Goal: Transaction & Acquisition: Purchase product/service

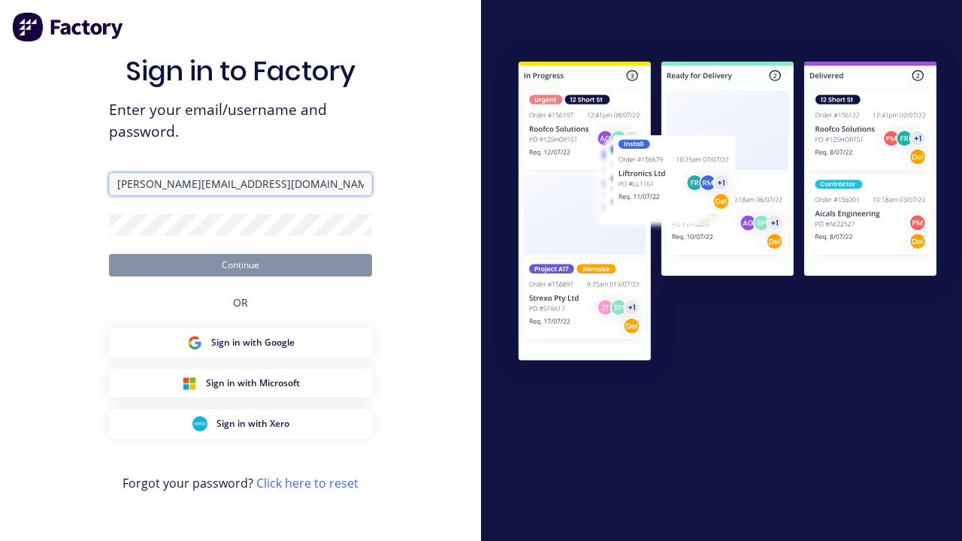
type input "[PERSON_NAME][EMAIL_ADDRESS][DOMAIN_NAME]"
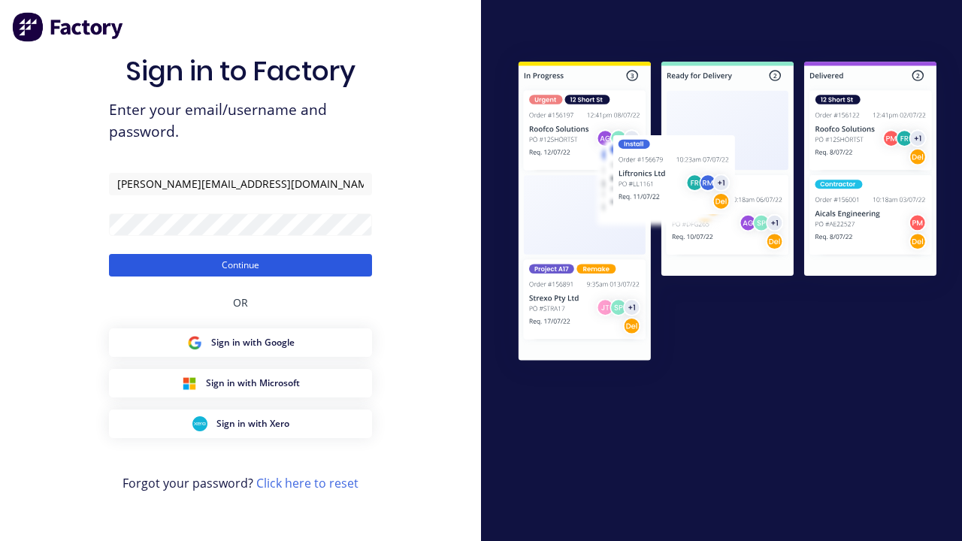
click at [241, 265] on button "Continue" at bounding box center [240, 265] width 263 height 23
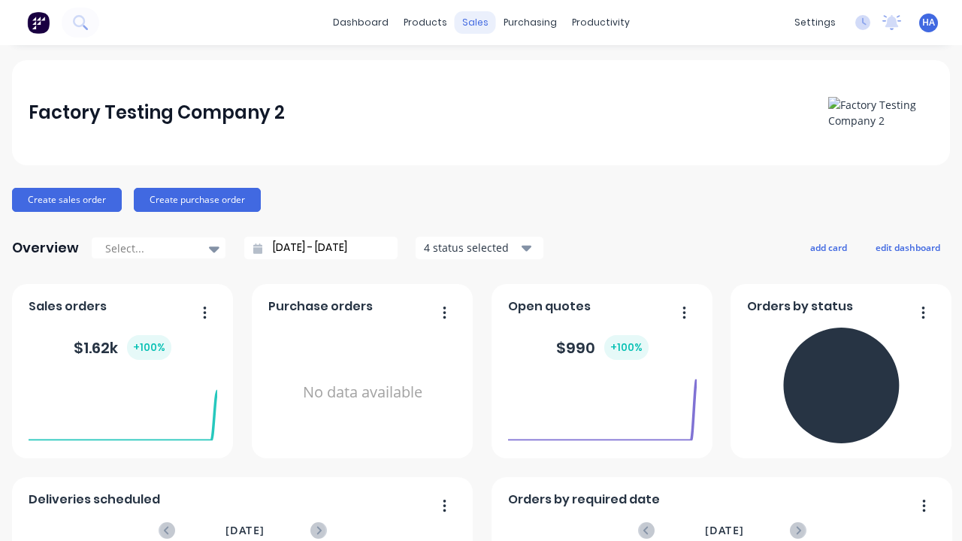
click at [475, 23] on div "sales" at bounding box center [475, 22] width 41 height 23
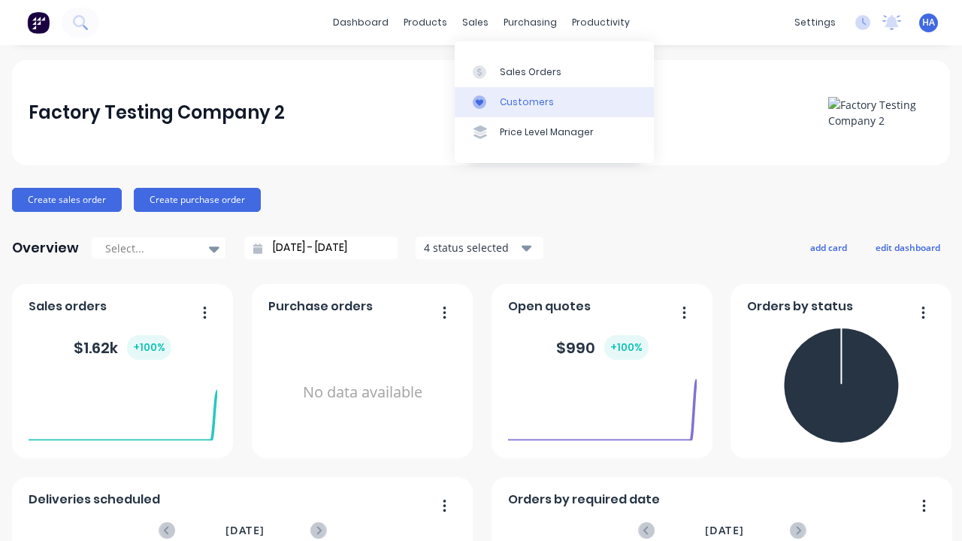
click at [554, 101] on link "Customers" at bounding box center [554, 102] width 199 height 30
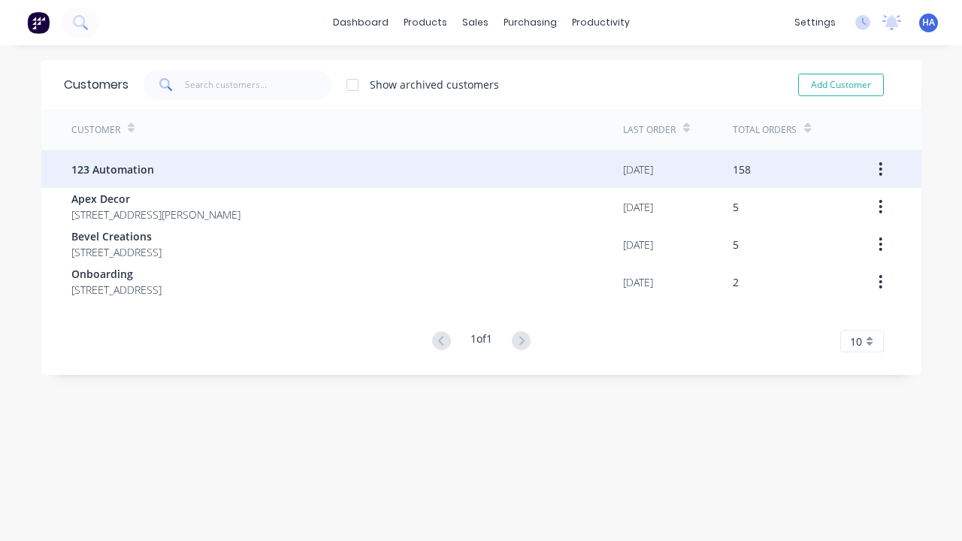
click at [112, 169] on span "123 Automation" at bounding box center [112, 170] width 83 height 16
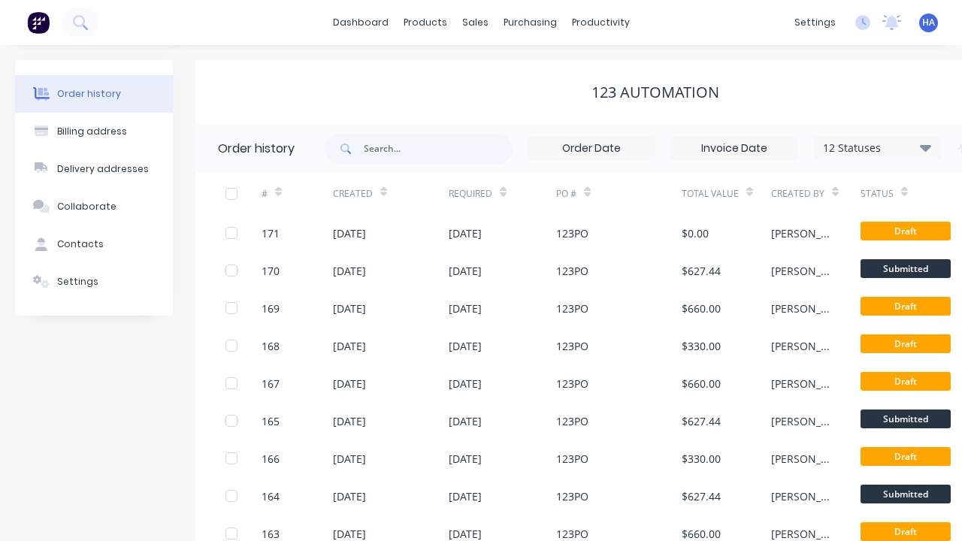
scroll to position [0, 153]
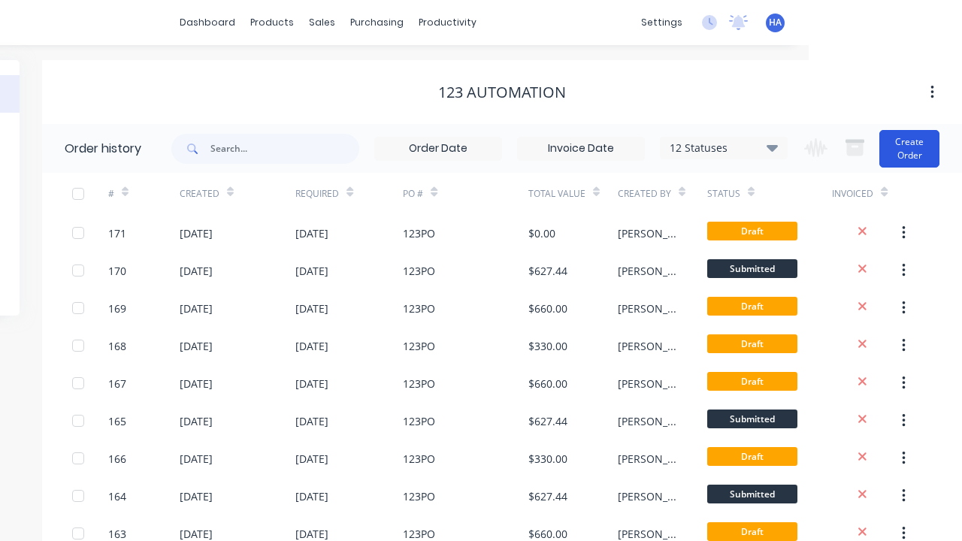
click at [909, 148] on button "Create Order" at bounding box center [909, 149] width 60 height 38
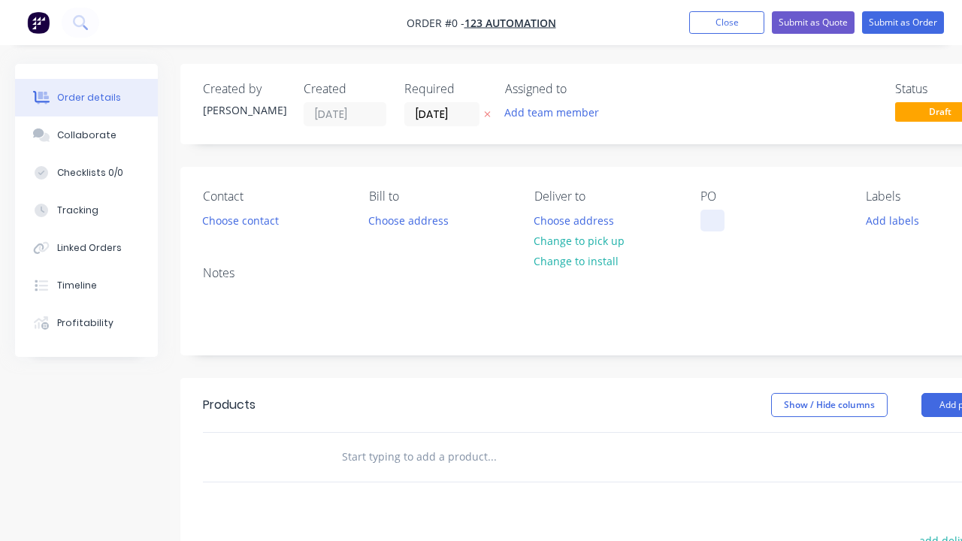
click at [712, 220] on div at bounding box center [712, 221] width 24 height 22
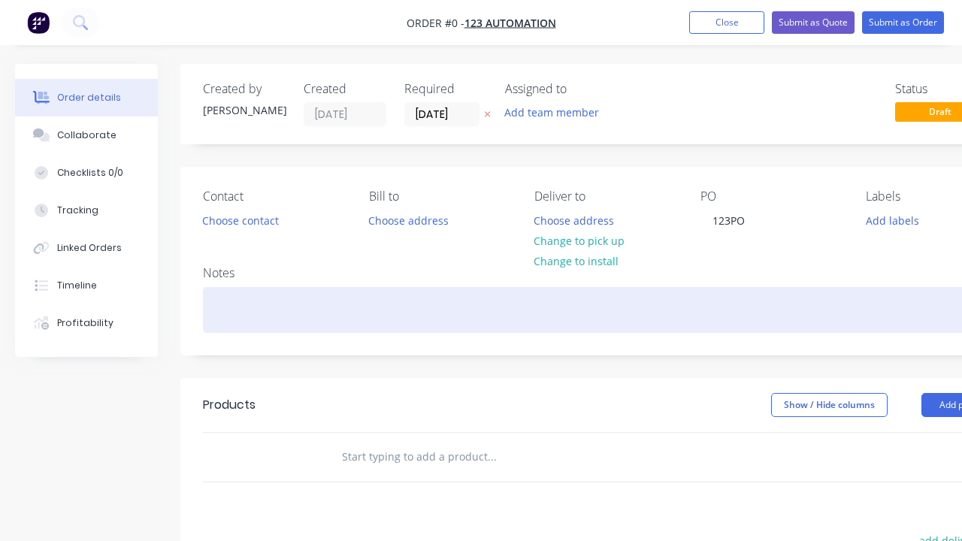
click at [559, 310] on div "Order details Collaborate Checklists 0/0 Tracking Linked Orders Timeline Profit…" at bounding box center [522, 465] width 1045 height 802
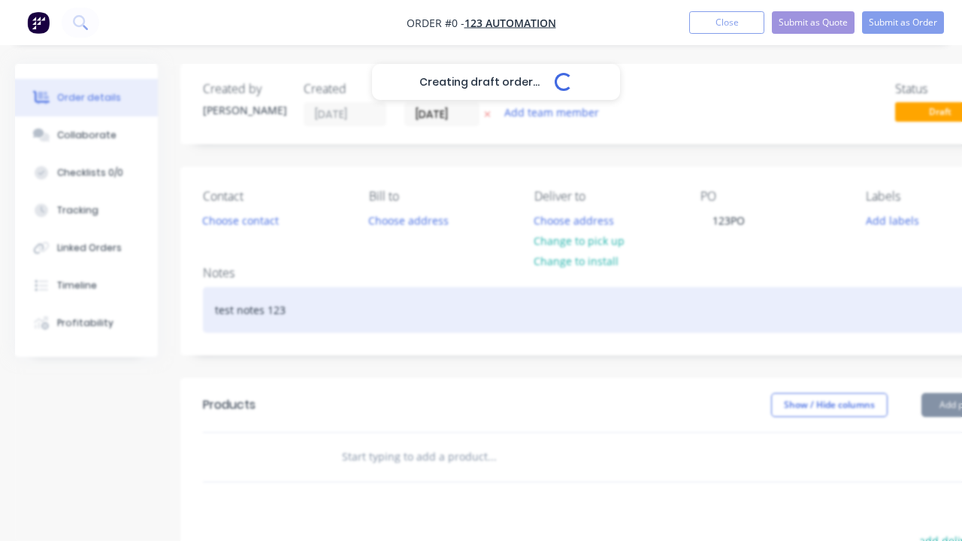
scroll to position [0, 46]
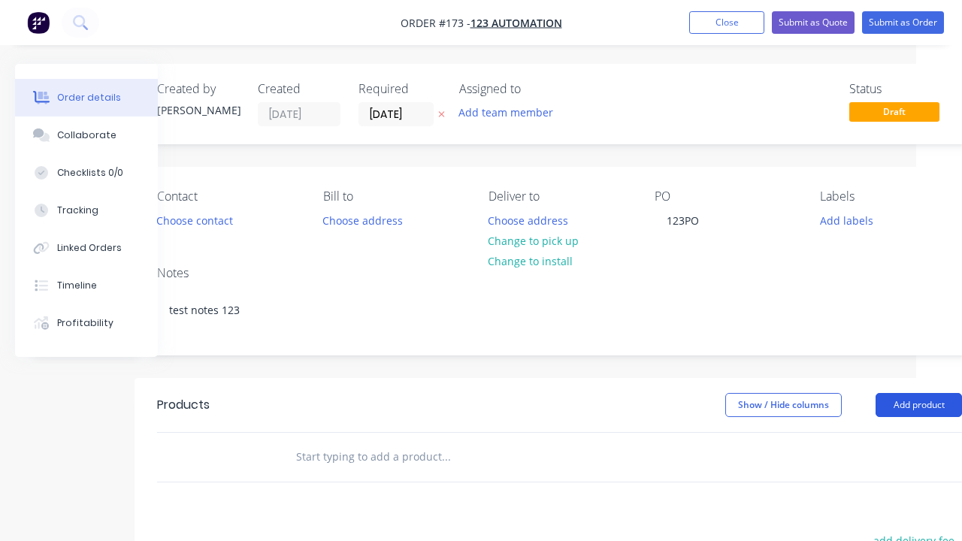
click at [918, 404] on button "Add product" at bounding box center [919, 405] width 86 height 24
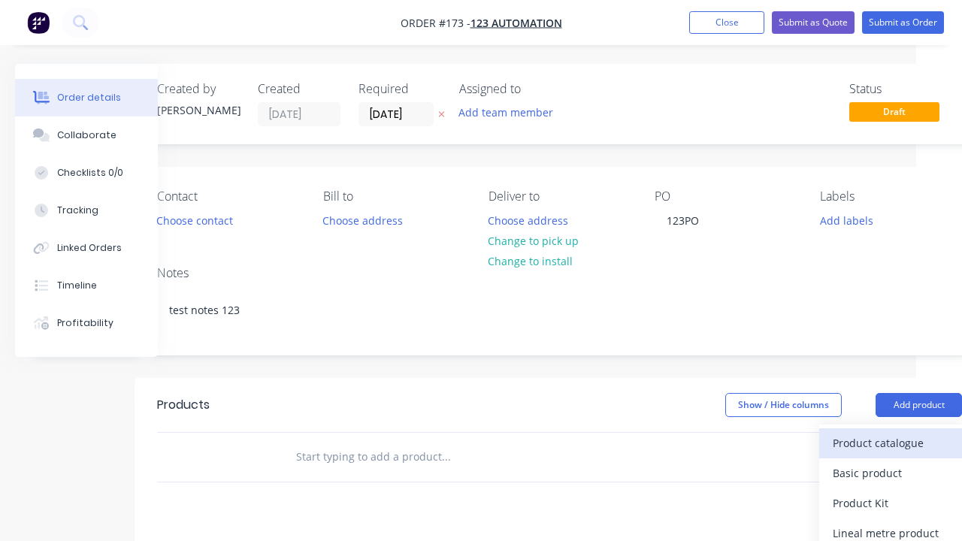
click at [891, 443] on div "Product catalogue" at bounding box center [891, 443] width 116 height 22
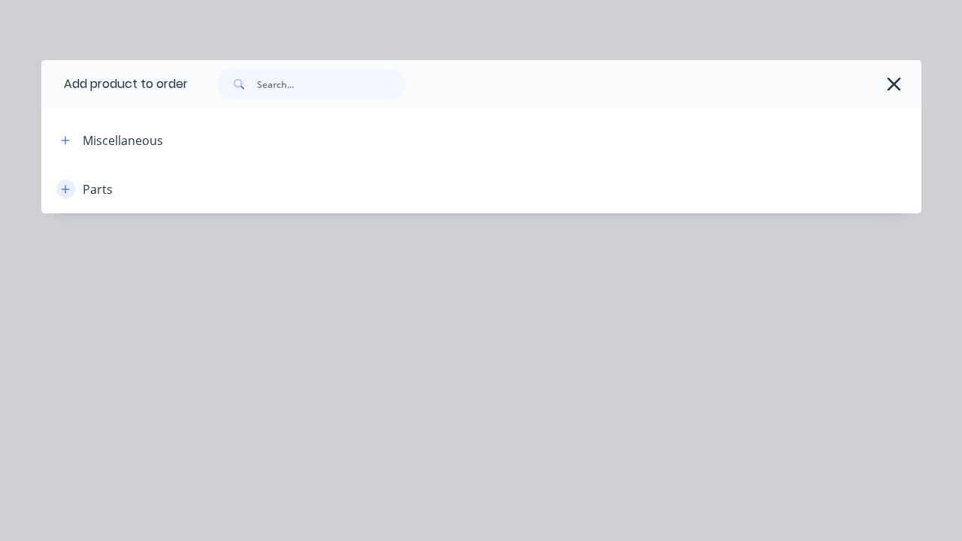
click at [65, 189] on icon "button" at bounding box center [65, 189] width 8 height 8
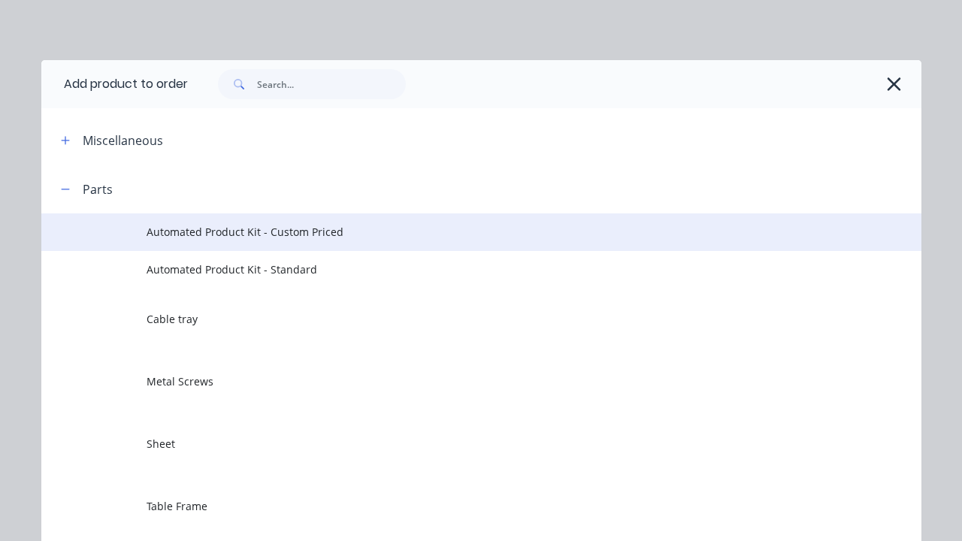
click at [456, 231] on span "Automated Product Kit - Custom Priced" at bounding box center [456, 232] width 619 height 16
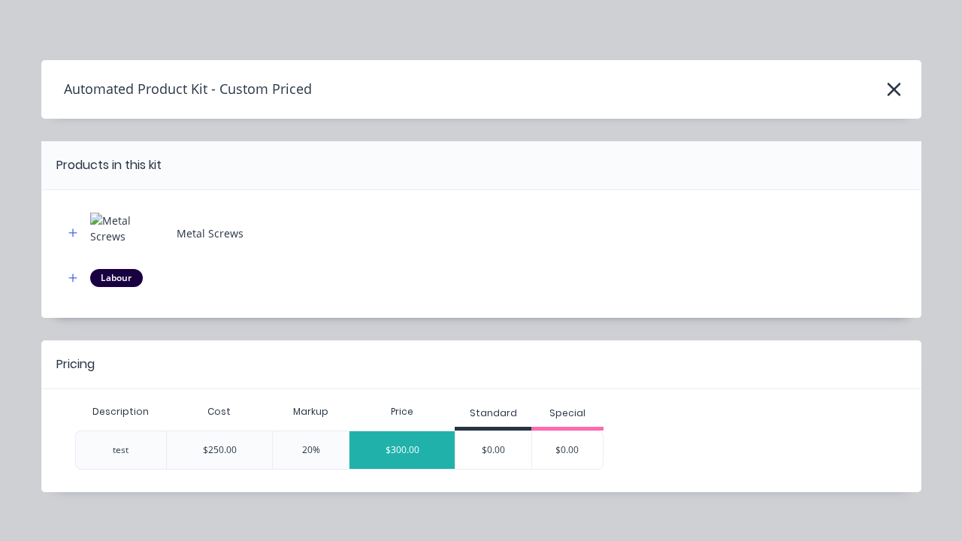
click at [402, 449] on div "$300.00" at bounding box center [401, 450] width 105 height 38
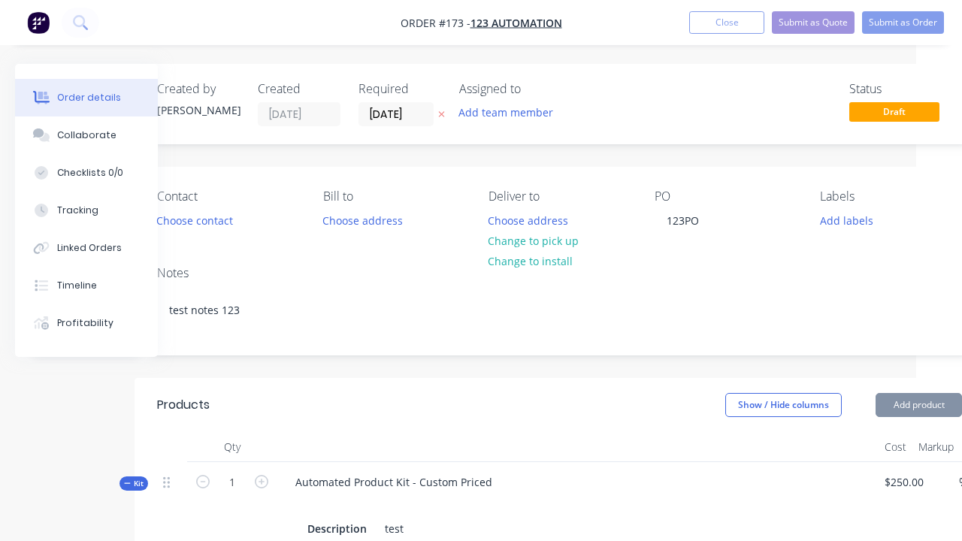
type input "20"
type input "$300.00"
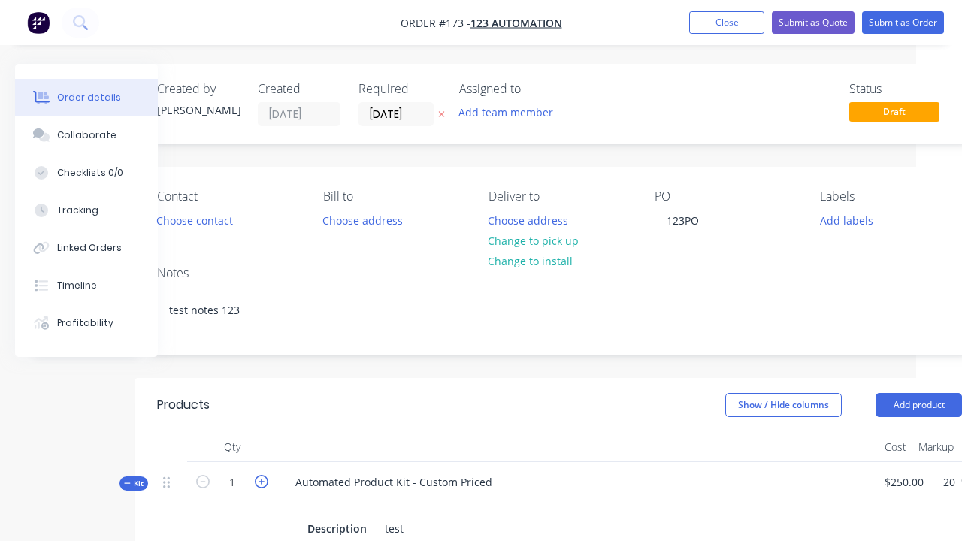
click at [262, 480] on icon "button" at bounding box center [262, 482] width 14 height 14
type input "2"
type input "$600.00"
type input "2"
